Goal: Check status: Check status

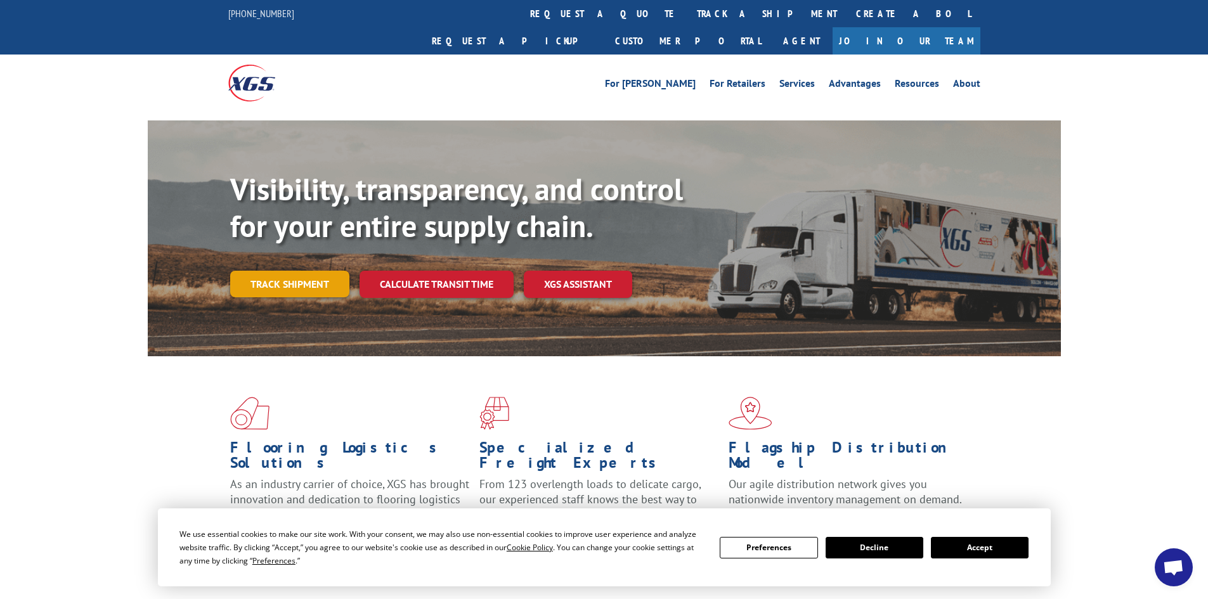
click at [310, 271] on link "Track shipment" at bounding box center [289, 284] width 119 height 27
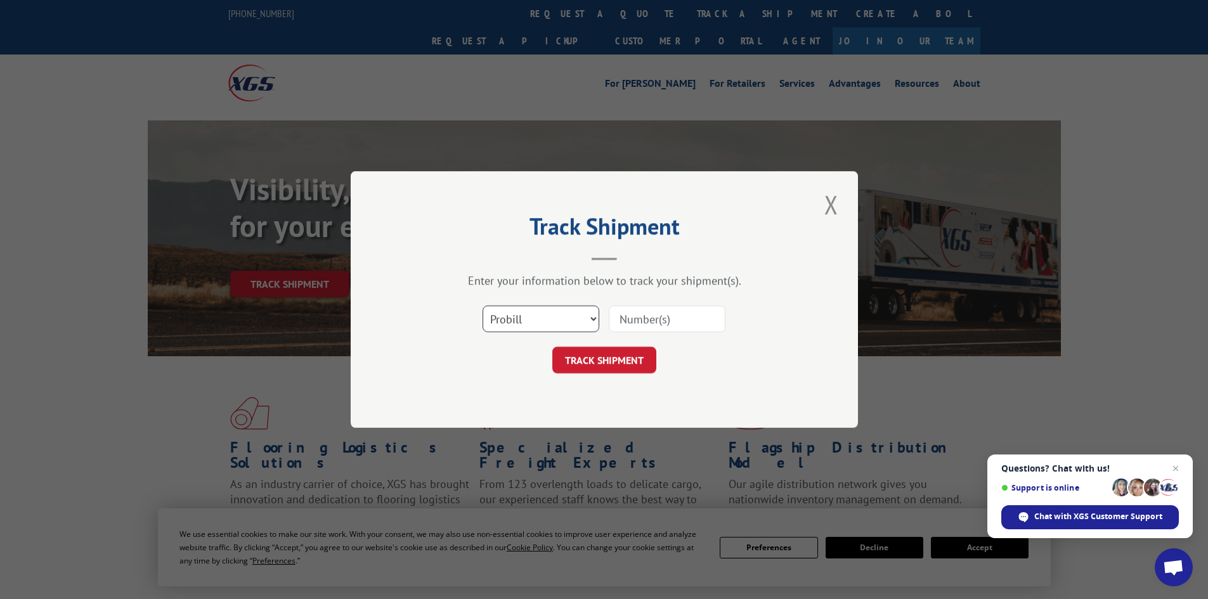
click at [596, 314] on select "Select category... Probill BOL PO" at bounding box center [540, 319] width 117 height 27
select select "po"
click at [482, 306] on select "Select category... Probill BOL PO" at bounding box center [540, 319] width 117 height 27
click at [624, 312] on input at bounding box center [667, 319] width 117 height 27
type input "20418382"
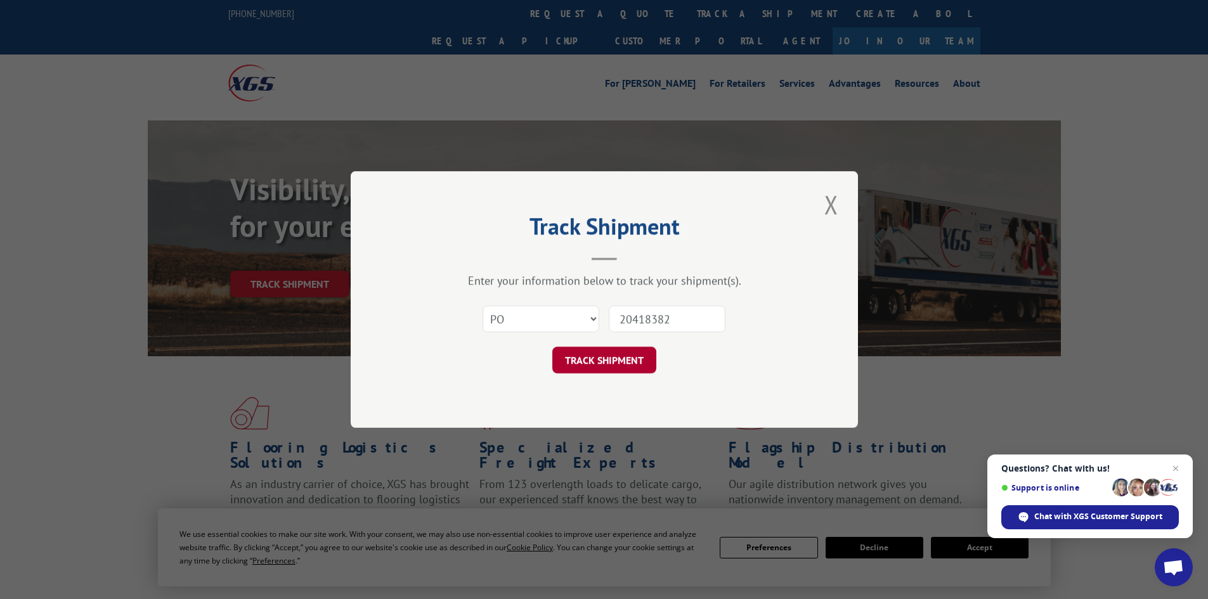
click at [579, 363] on button "TRACK SHIPMENT" at bounding box center [604, 360] width 104 height 27
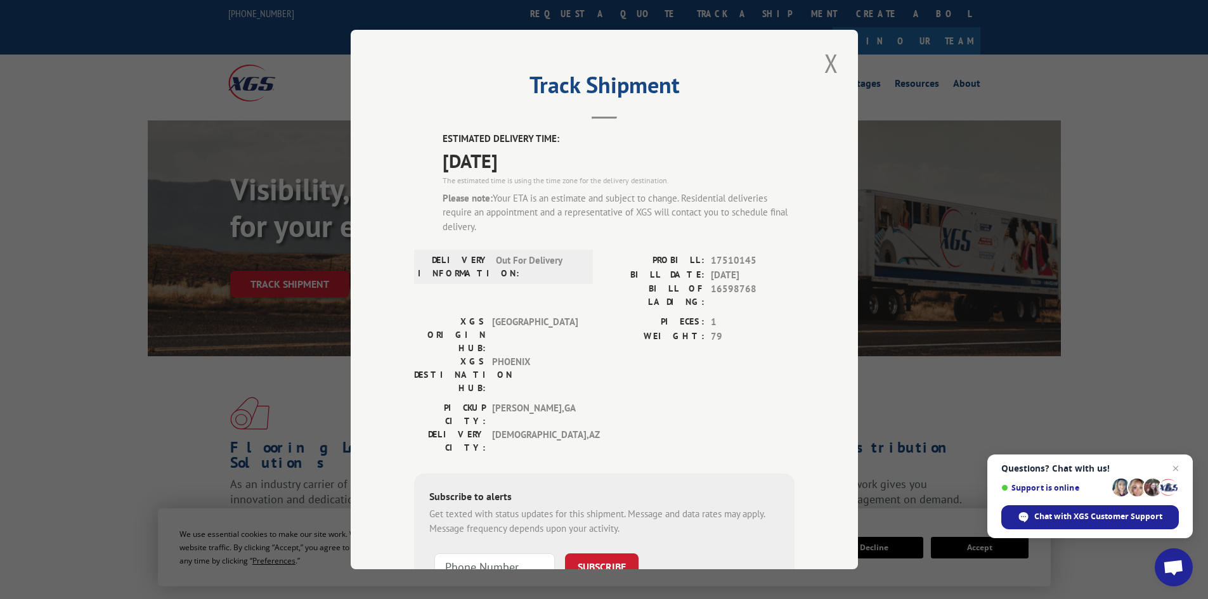
drag, startPoint x: 522, startPoint y: 89, endPoint x: 802, endPoint y: 224, distance: 310.5
click at [802, 224] on div "Track Shipment ESTIMATED DELIVERY TIME: [DATE] The estimated time is using the …" at bounding box center [604, 300] width 507 height 540
copy div "Track Shipment ESTIMATED DELIVERY TIME: [DATE] The estimated time is using the …"
click at [1177, 470] on span "Open chat" at bounding box center [1176, 469] width 16 height 16
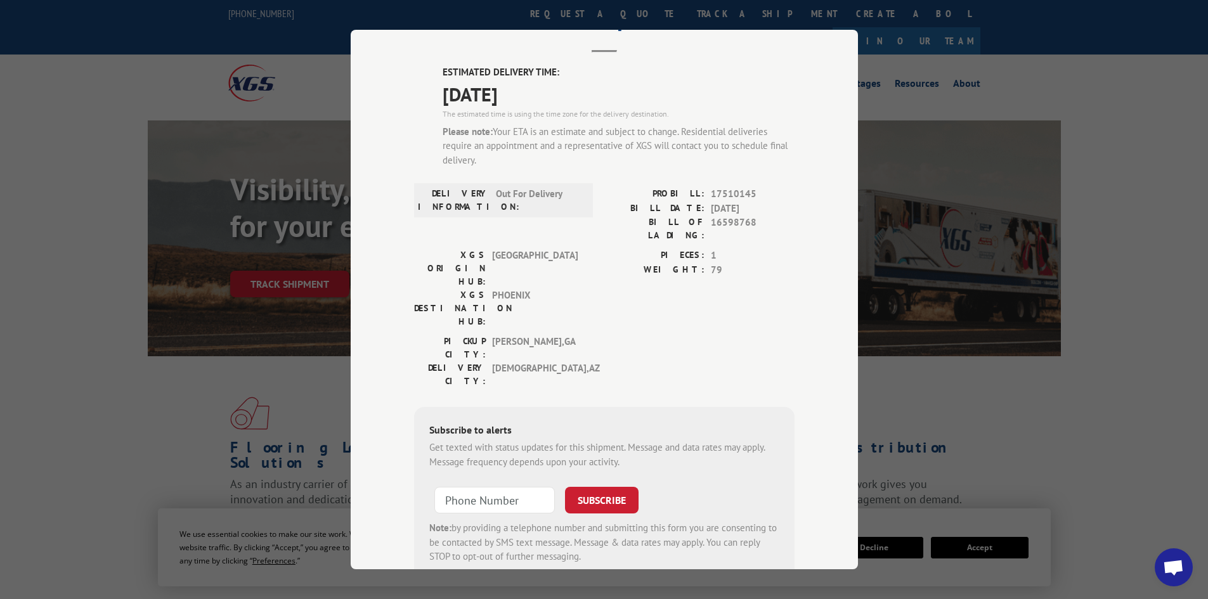
scroll to position [89, 0]
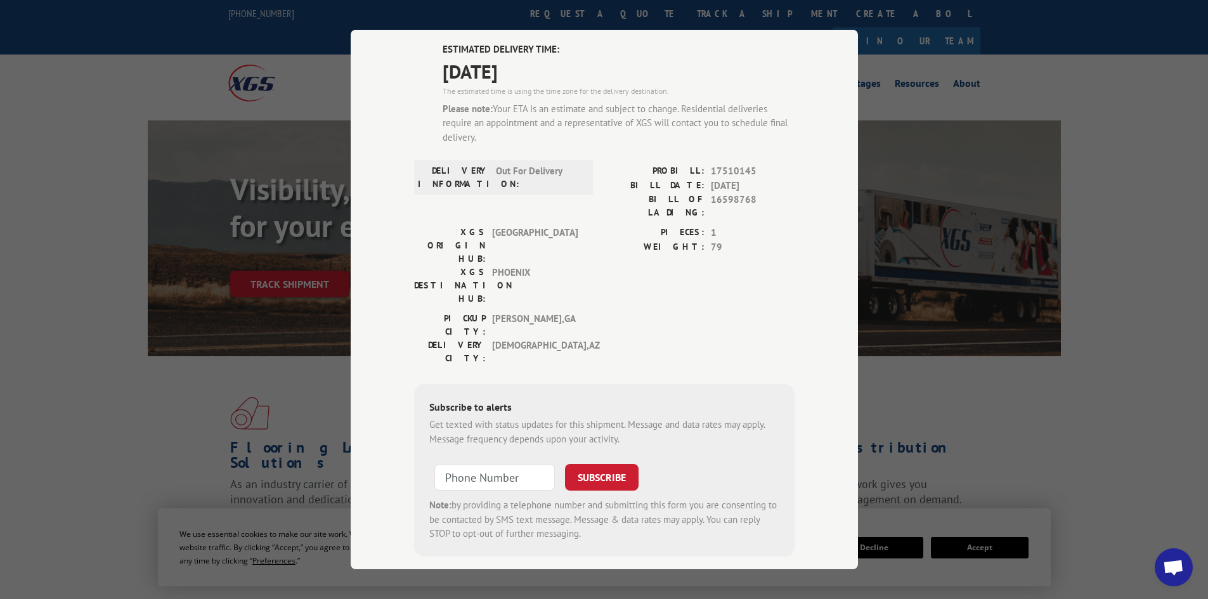
type input "+1 (___) ___-____"
click at [441, 464] on input "+1 (___) ___-____" at bounding box center [494, 477] width 120 height 27
type input "[PHONE_NUMBER]"
click at [604, 464] on button "SUBSCRIBE" at bounding box center [602, 477] width 74 height 27
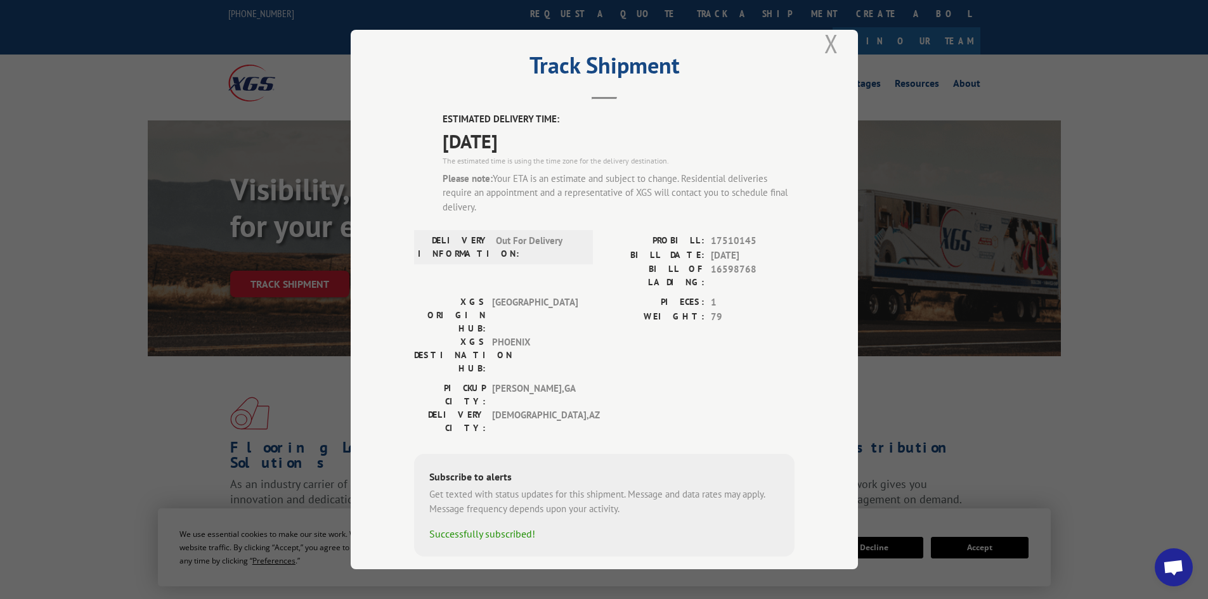
click at [825, 41] on button "Close modal" at bounding box center [831, 43] width 22 height 35
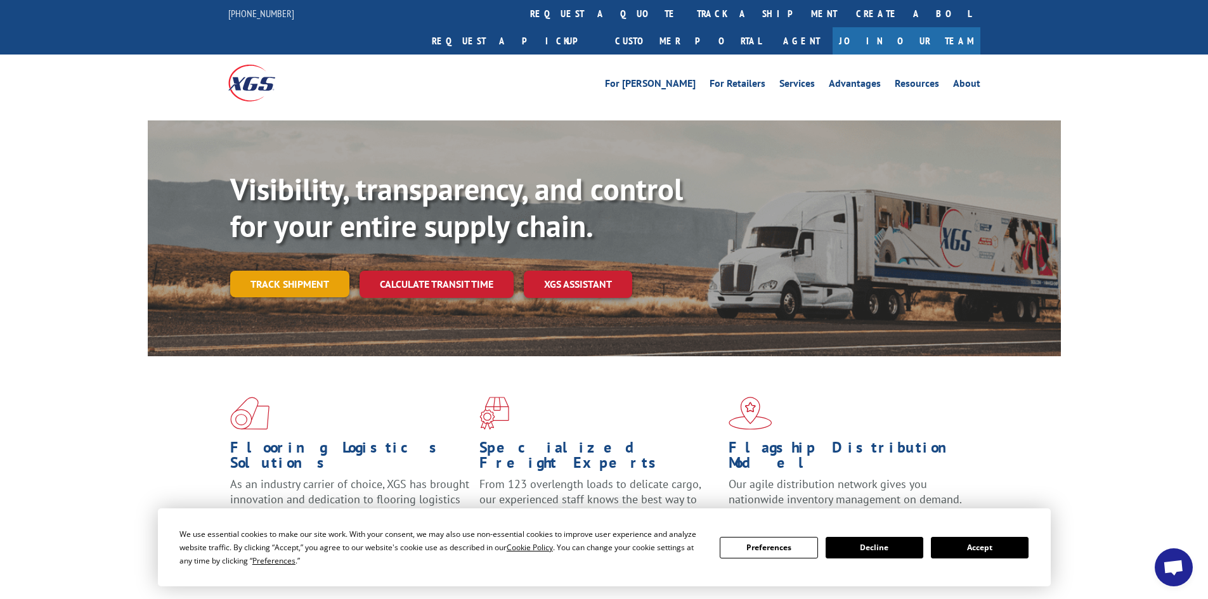
click at [301, 271] on link "Track shipment" at bounding box center [289, 284] width 119 height 27
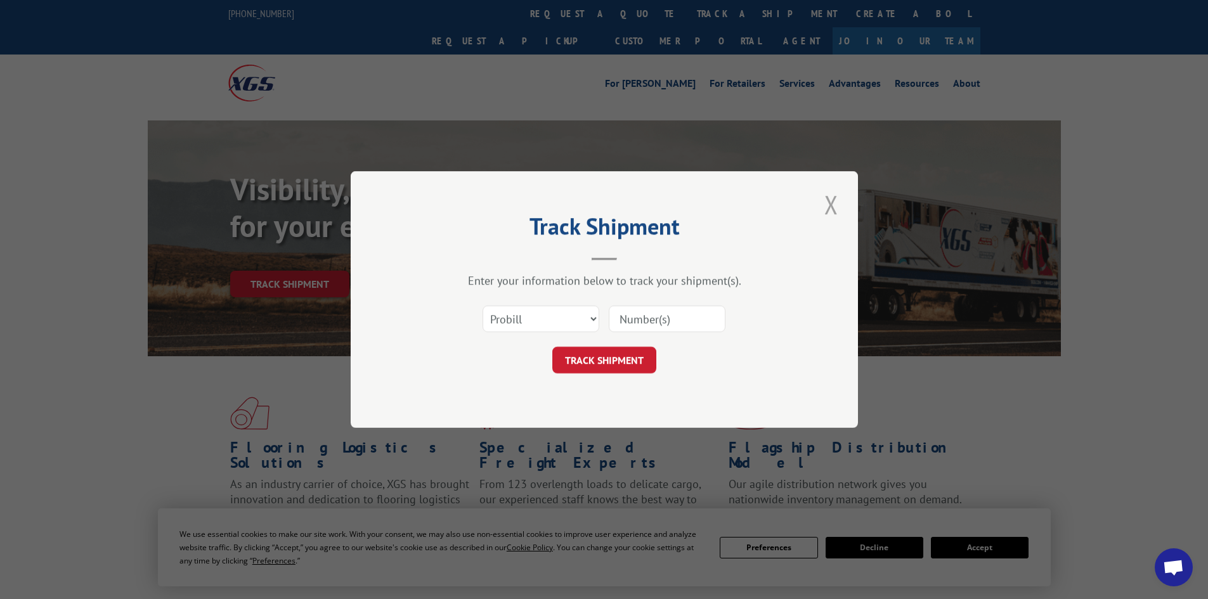
click at [834, 205] on button "Close modal" at bounding box center [831, 204] width 22 height 35
